Goal: Information Seeking & Learning: Learn about a topic

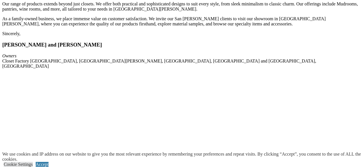
scroll to position [1027, 0]
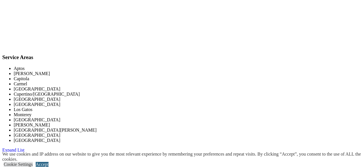
click at [49, 162] on link "Accept" at bounding box center [42, 164] width 13 height 5
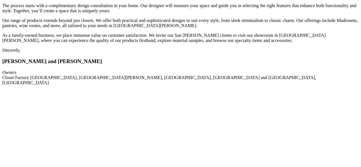
scroll to position [856, 0]
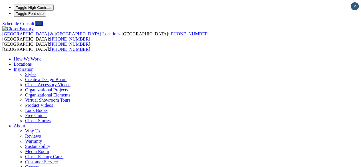
click at [32, 62] on link "Locations" at bounding box center [23, 64] width 18 height 5
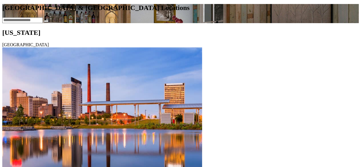
scroll to position [533, 0]
drag, startPoint x: 122, startPoint y: 90, endPoint x: 312, endPoint y: 156, distance: 201.9
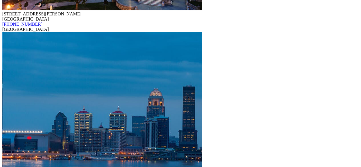
scroll to position [5833, 0]
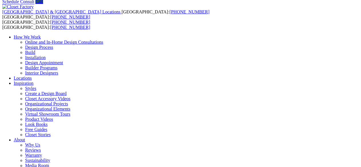
scroll to position [22, 0]
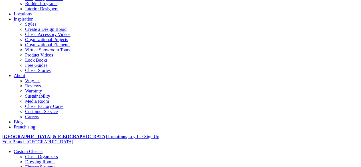
scroll to position [87, 0]
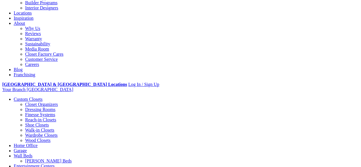
click at [39, 67] on link "Careers" at bounding box center [32, 64] width 14 height 5
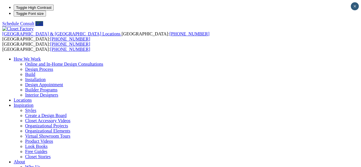
click at [34, 26] on img at bounding box center [17, 28] width 31 height 5
